Goal: Find specific page/section: Find specific page/section

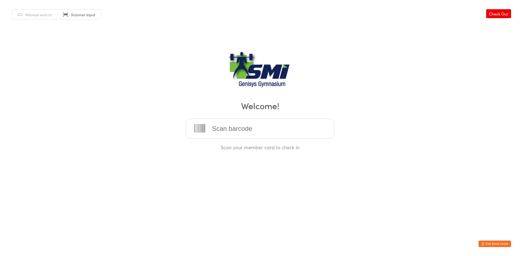
click at [496, 245] on button "Exit kiosk mode" at bounding box center [495, 244] width 33 height 7
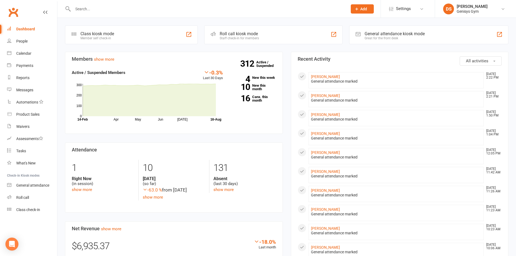
click at [185, 7] on input "text" at bounding box center [207, 9] width 273 height 8
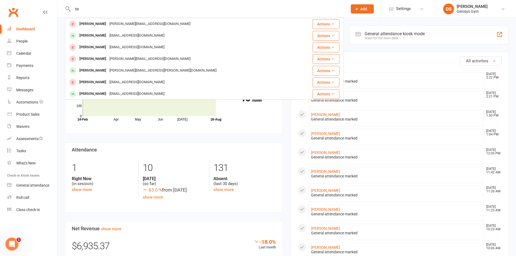
type input "t"
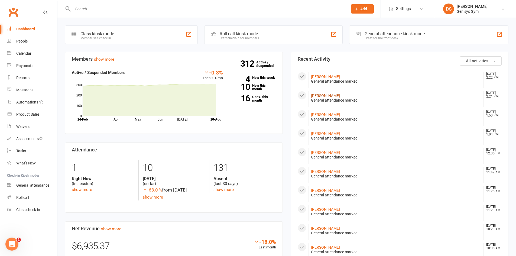
click at [321, 96] on link "[PERSON_NAME]" at bounding box center [325, 96] width 29 height 4
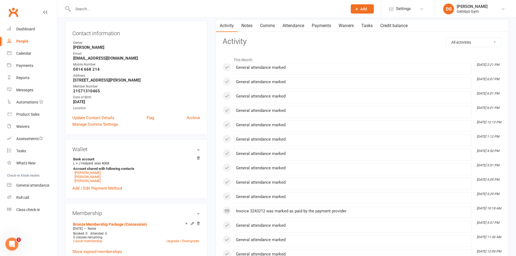
scroll to position [81, 0]
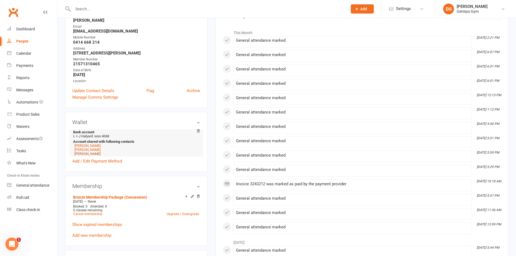
click at [86, 155] on link "[PERSON_NAME]" at bounding box center [88, 154] width 26 height 4
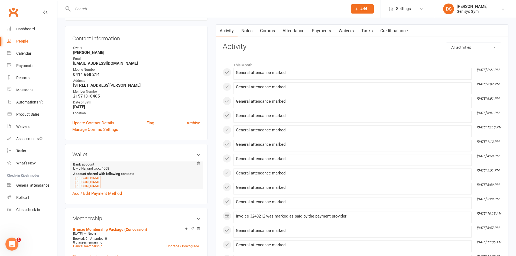
scroll to position [54, 0]
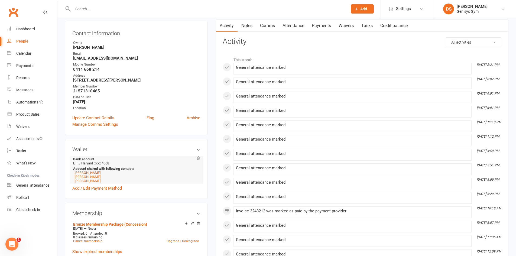
click at [91, 173] on link "[PERSON_NAME]" at bounding box center [88, 173] width 26 height 4
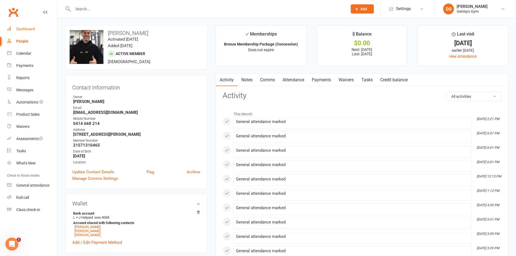
click at [28, 29] on div "Dashboard" at bounding box center [25, 29] width 19 height 4
